Goal: Task Accomplishment & Management: Use online tool/utility

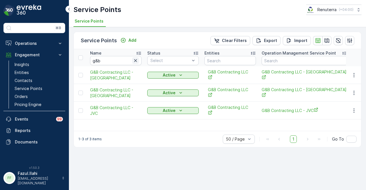
click at [136, 60] on icon "button" at bounding box center [136, 61] width 6 height 6
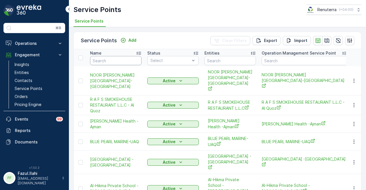
click at [122, 63] on input "text" at bounding box center [115, 60] width 51 height 9
type input "hawa"
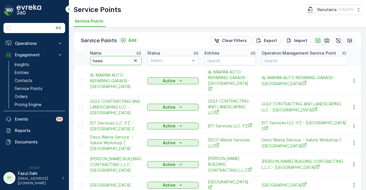
click at [121, 63] on input "hawa" at bounding box center [115, 60] width 51 height 9
type input "hala"
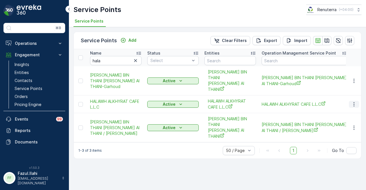
click at [355, 101] on icon "button" at bounding box center [354, 104] width 6 height 6
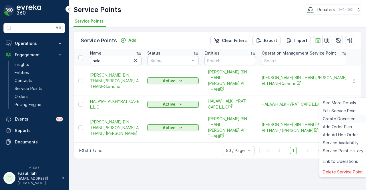
click at [353, 117] on span "Create Document" at bounding box center [340, 119] width 34 height 6
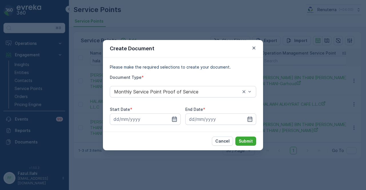
click at [172, 121] on icon "button" at bounding box center [174, 118] width 5 height 5
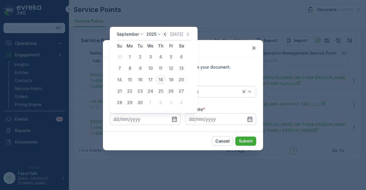
click at [166, 34] on icon "button" at bounding box center [165, 34] width 6 height 6
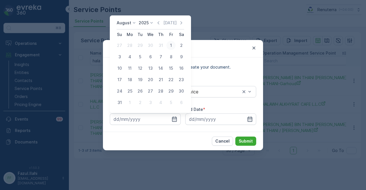
click at [173, 48] on div "1" at bounding box center [170, 45] width 9 height 9
type input "01.08.2025"
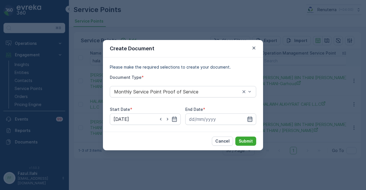
click at [250, 117] on icon "button" at bounding box center [250, 119] width 6 height 6
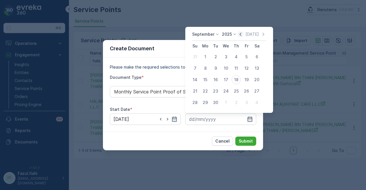
click at [238, 33] on icon "button" at bounding box center [241, 34] width 6 height 6
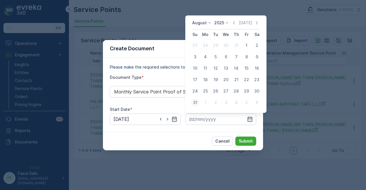
click at [200, 104] on button "31" at bounding box center [195, 102] width 10 height 10
type input "31.08.2025"
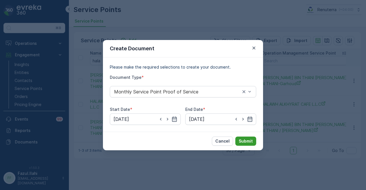
click at [252, 143] on p "Submit" at bounding box center [246, 141] width 14 height 6
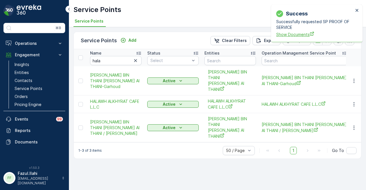
click at [298, 36] on span "Show Documents" at bounding box center [314, 34] width 77 height 6
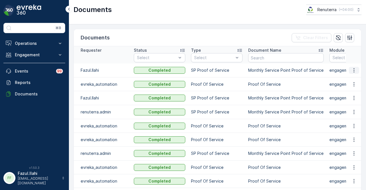
click at [352, 73] on button "button" at bounding box center [354, 70] width 10 height 7
click at [352, 79] on span "See Details" at bounding box center [352, 78] width 22 height 6
